Goal: Task Accomplishment & Management: Manage account settings

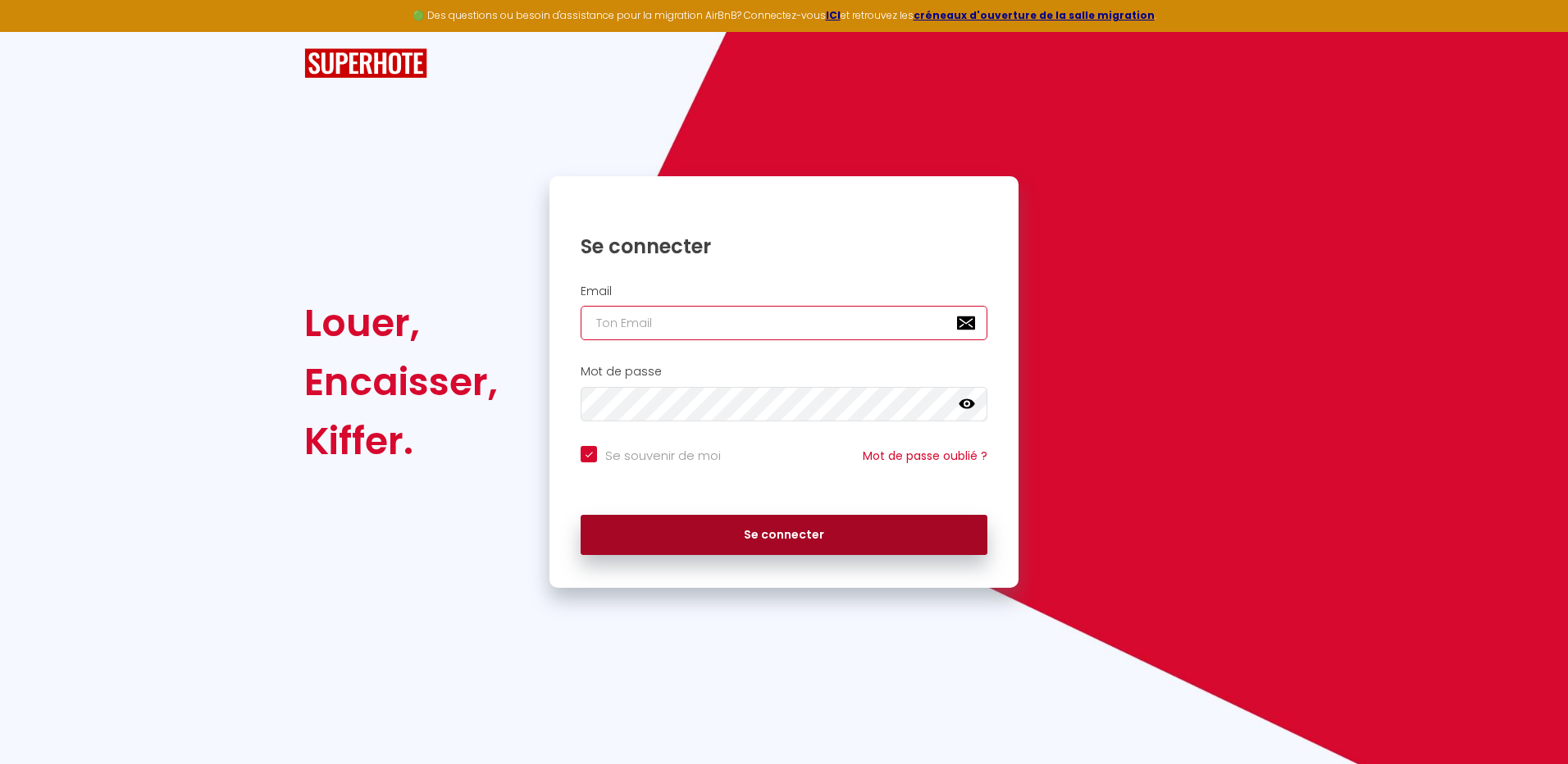
type input "[EMAIL_ADDRESS][DOMAIN_NAME]"
click at [782, 535] on button "Se connecter" at bounding box center [784, 535] width 407 height 41
checkbox input "true"
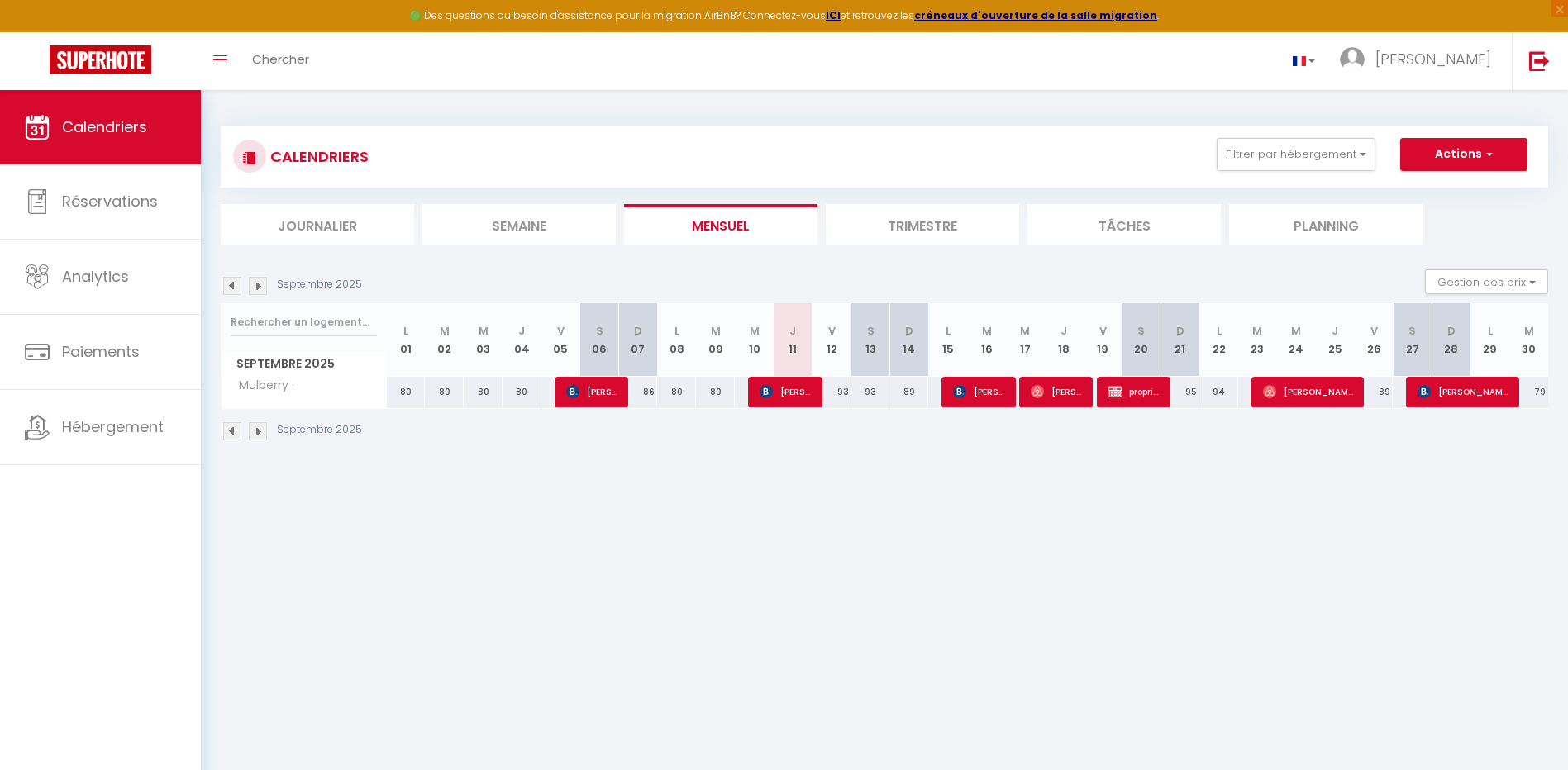
click at [256, 286] on img at bounding box center [258, 285] width 18 height 18
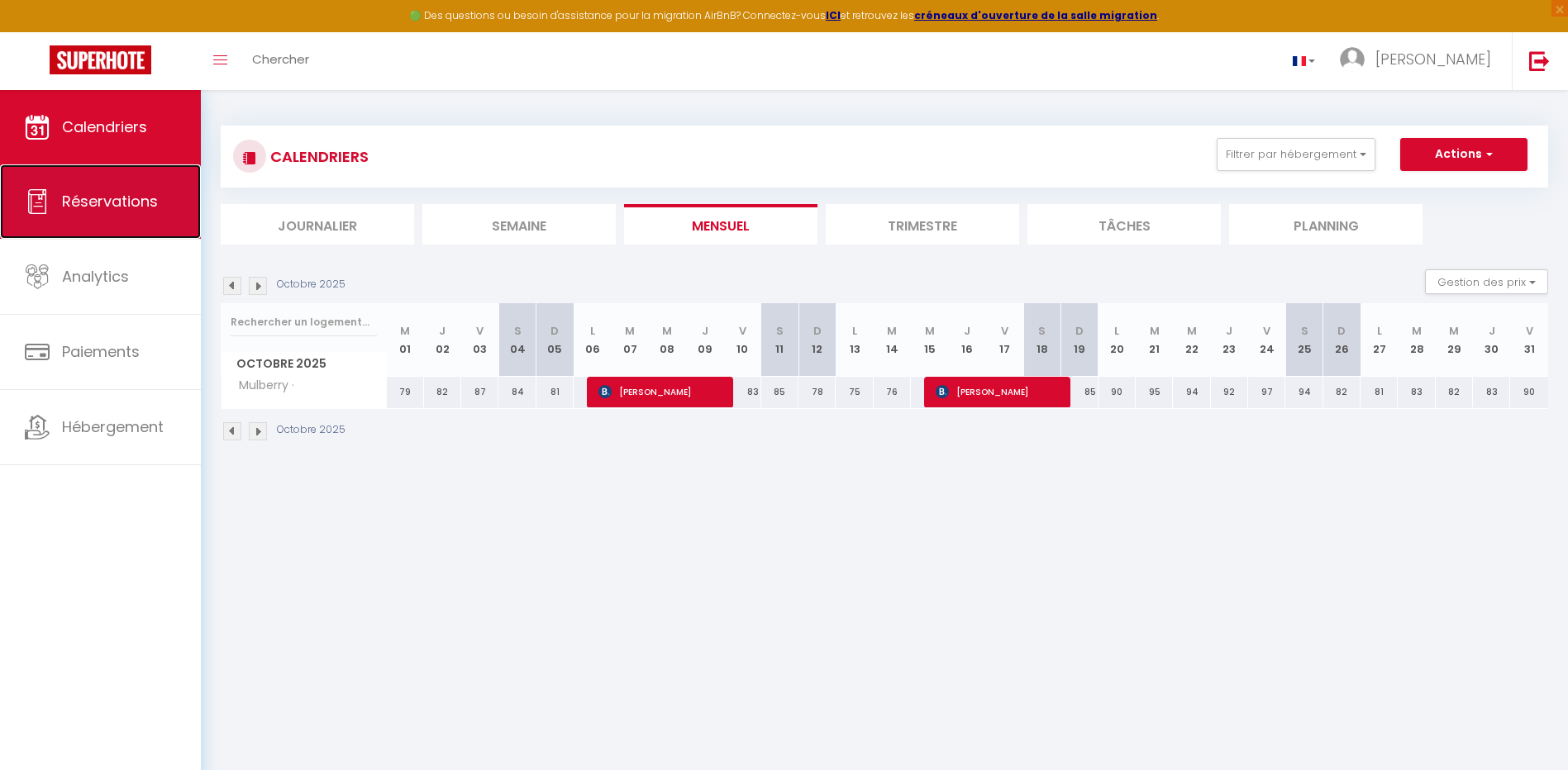
click at [147, 201] on span "Réservations" at bounding box center [109, 201] width 96 height 20
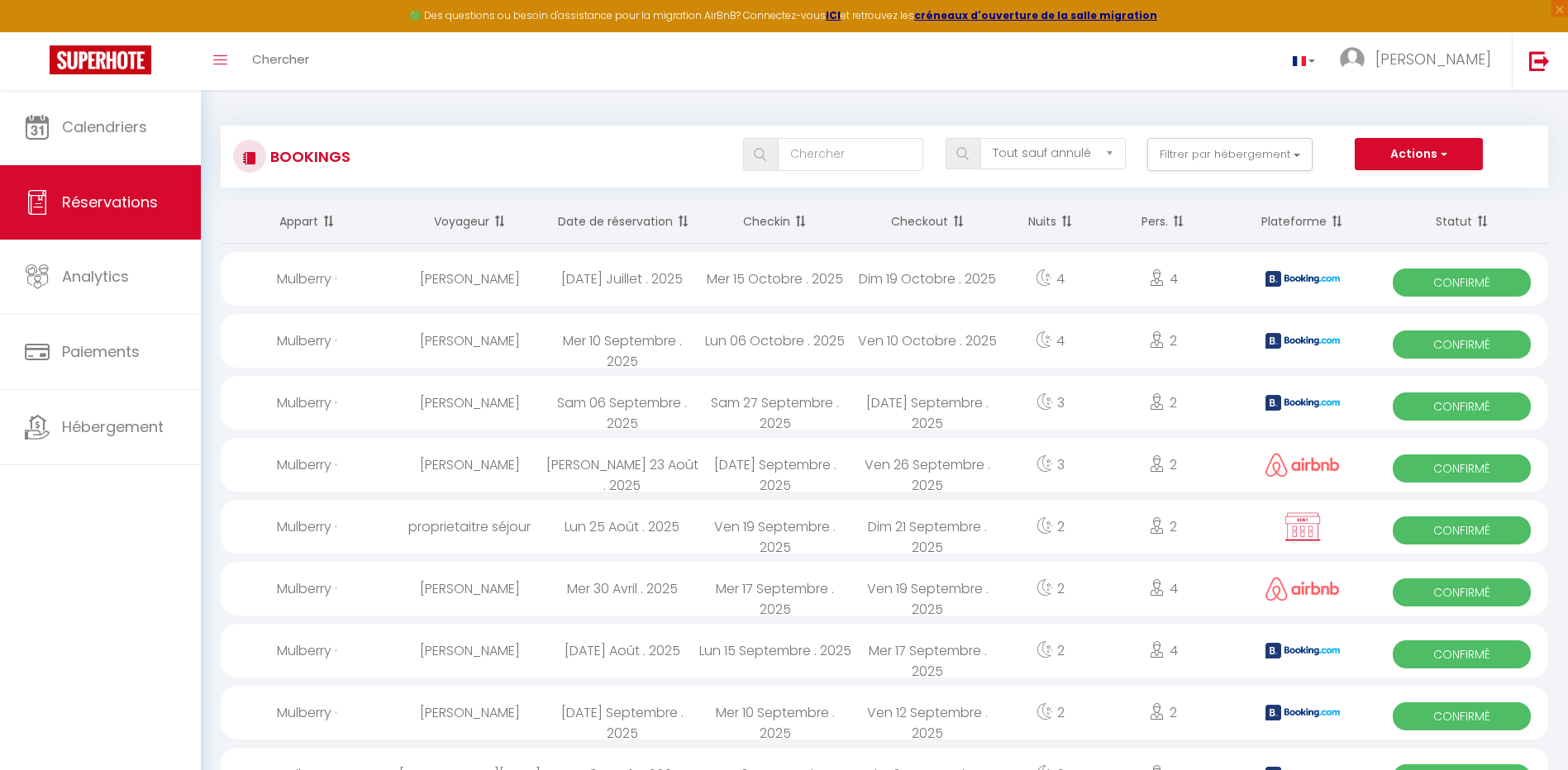
click at [602, 224] on th "Date de réservation" at bounding box center [622, 222] width 153 height 44
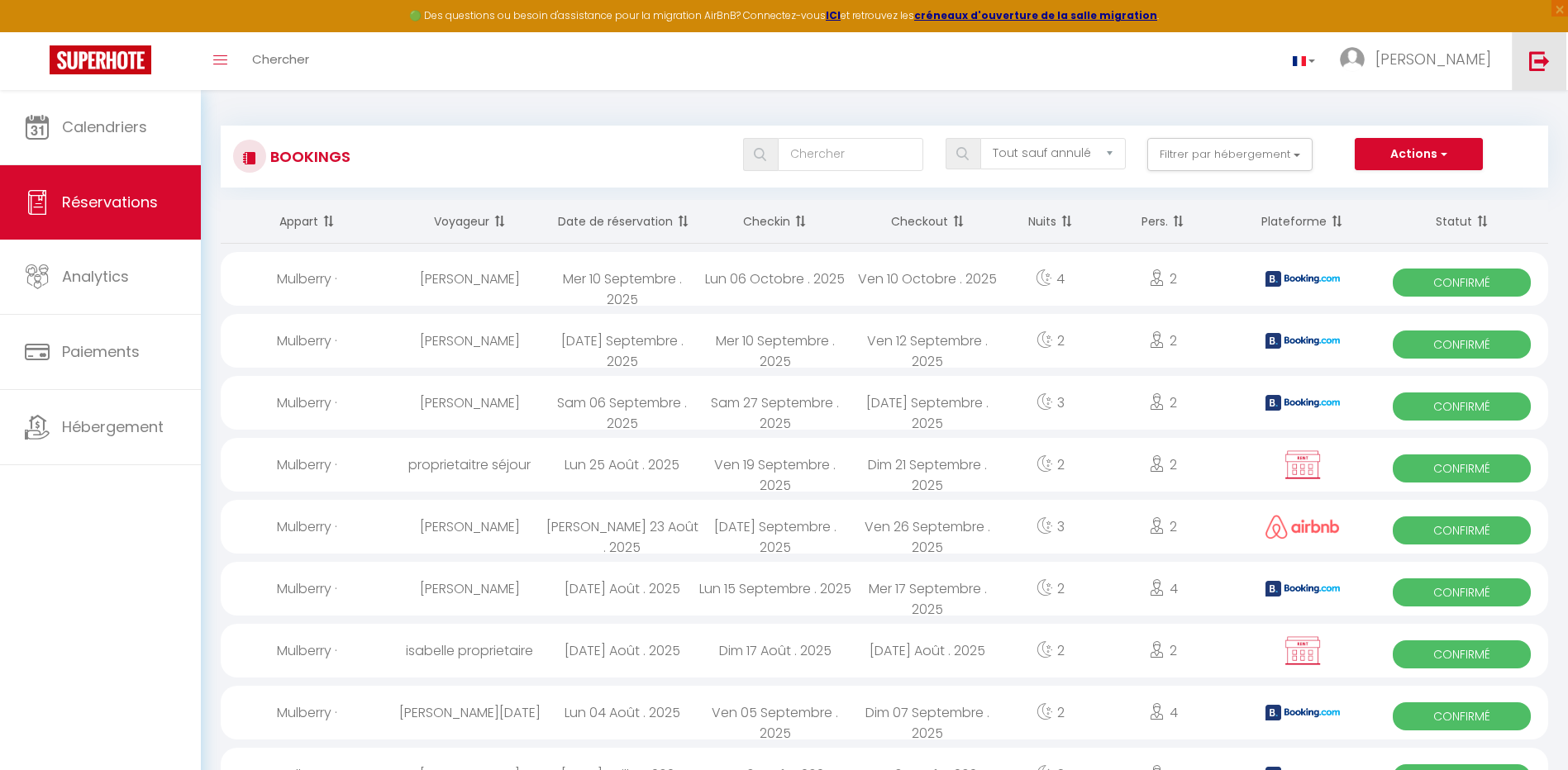
click at [1547, 64] on img at bounding box center [1539, 61] width 20 height 20
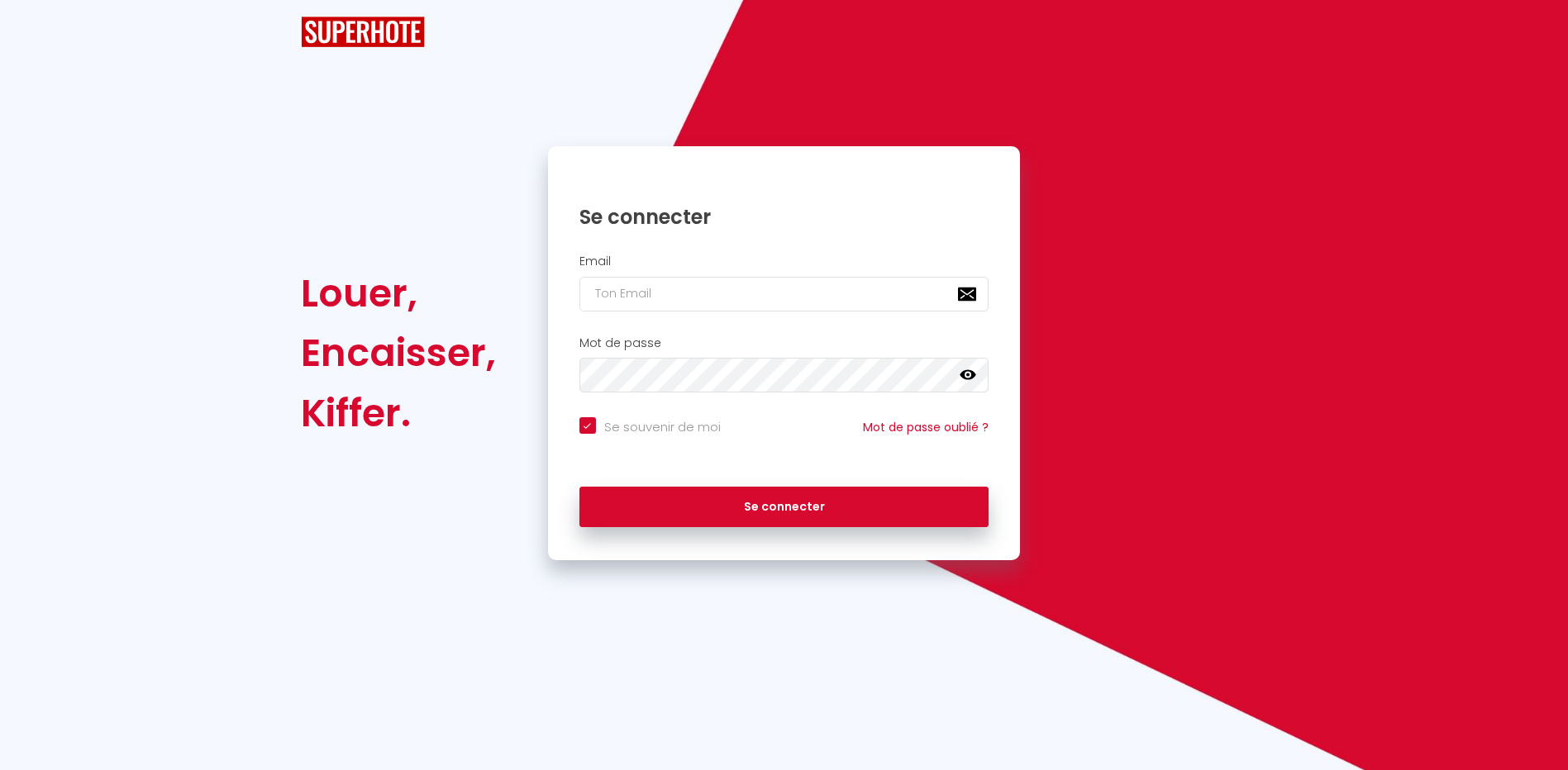
checkbox input "true"
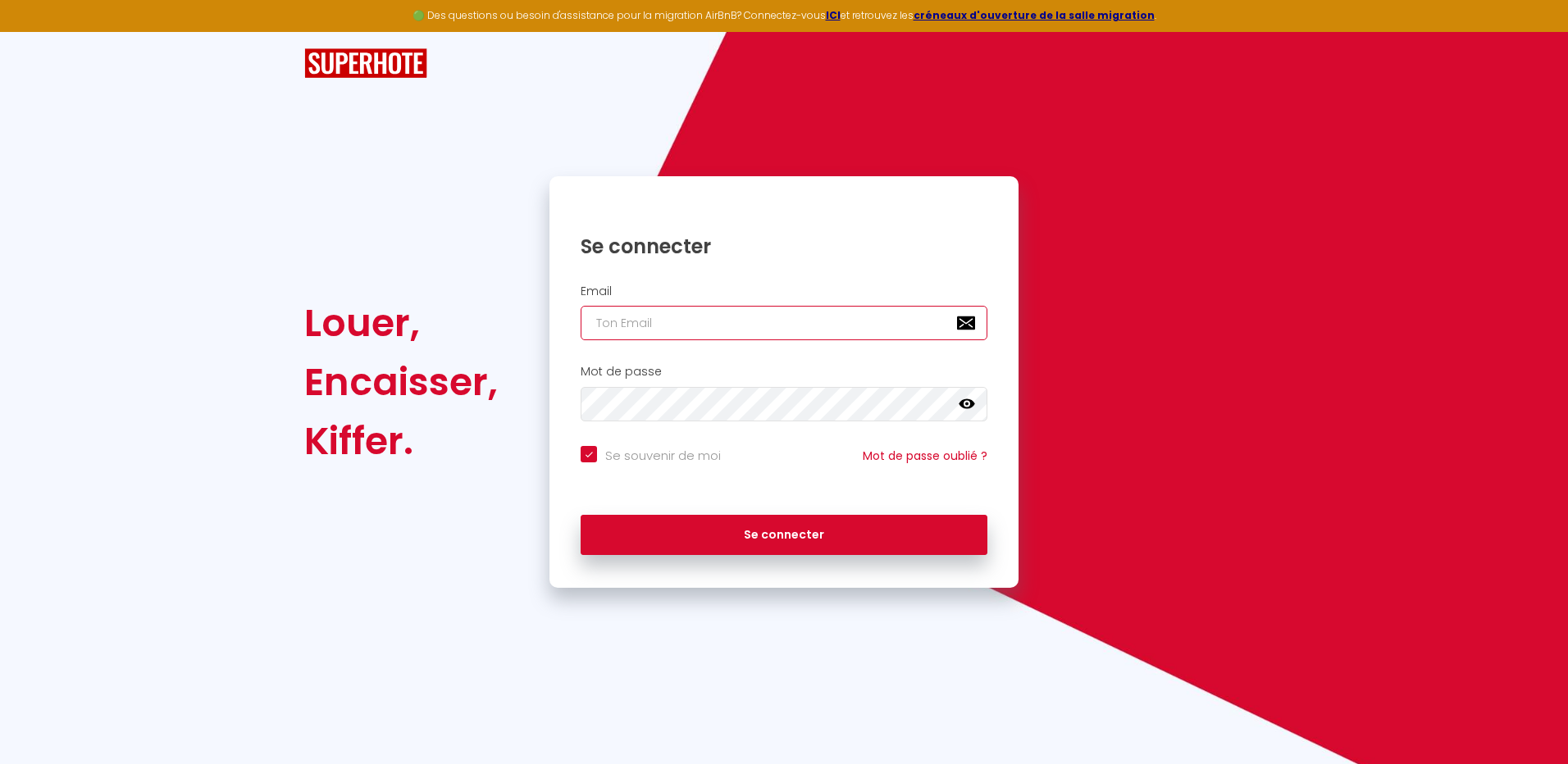
type input "[EMAIL_ADDRESS][DOMAIN_NAME]"
checkbox input "true"
